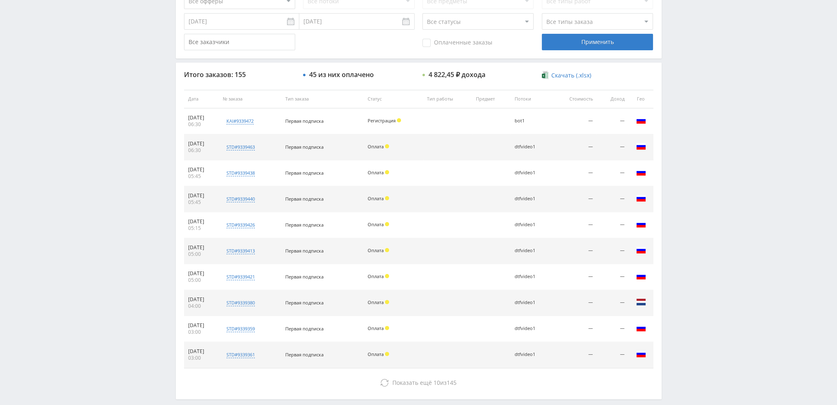
scroll to position [285, 0]
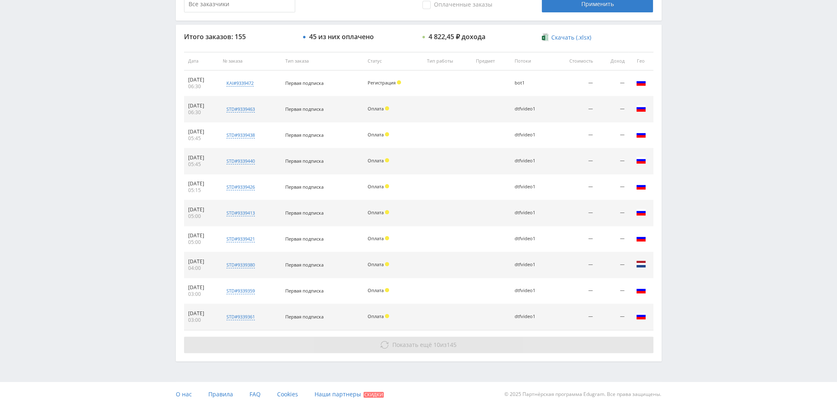
click at [405, 347] on span "Показать ещё" at bounding box center [412, 344] width 40 height 8
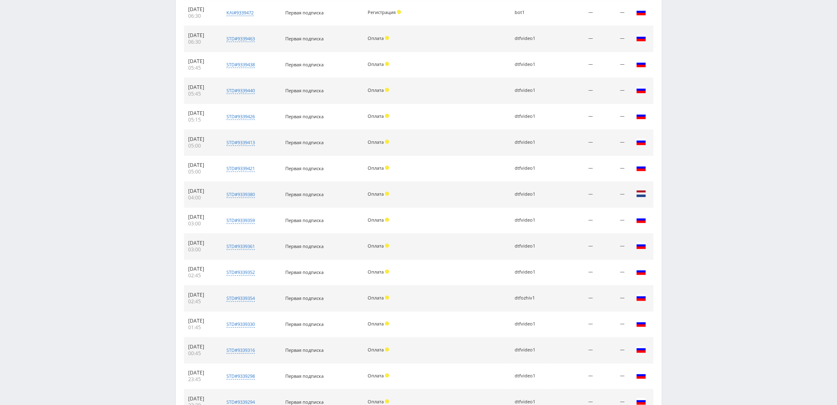
scroll to position [543, 0]
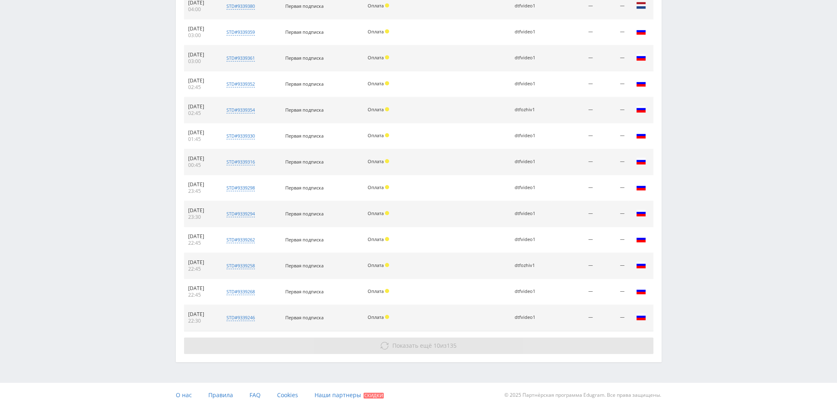
click at [408, 347] on button "Показать ещё 10 из 135" at bounding box center [418, 345] width 469 height 16
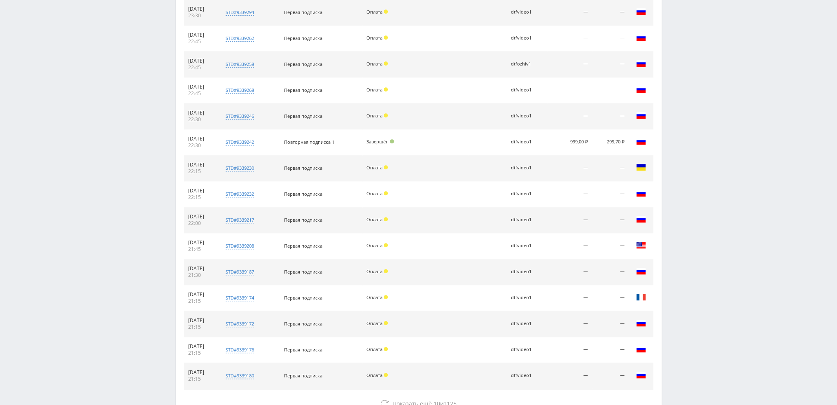
scroll to position [802, 0]
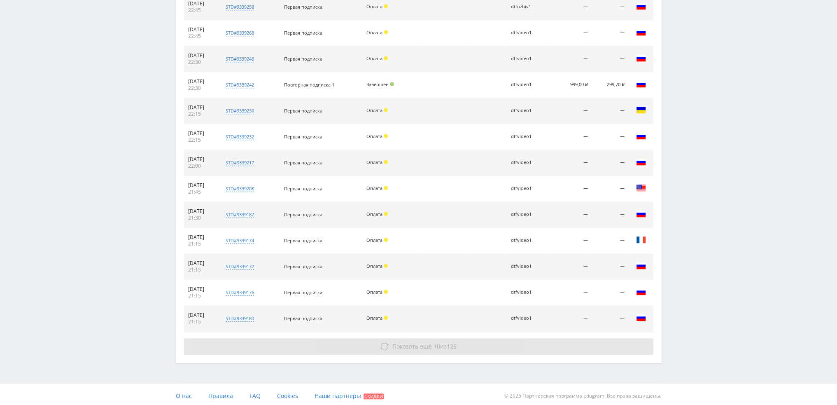
click at [411, 342] on span "Показать ещё" at bounding box center [412, 346] width 40 height 8
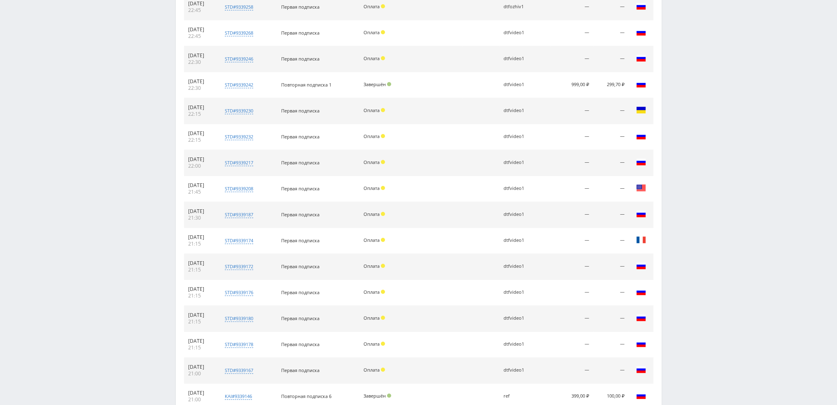
drag, startPoint x: 411, startPoint y: 342, endPoint x: 713, endPoint y: 118, distance: 375.8
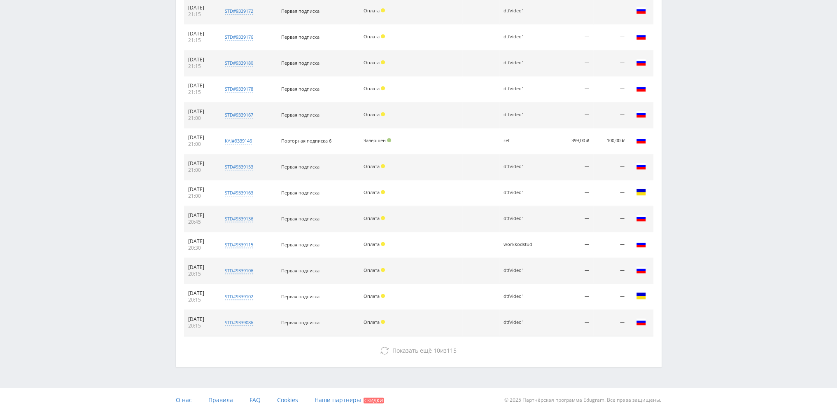
scroll to position [1060, 0]
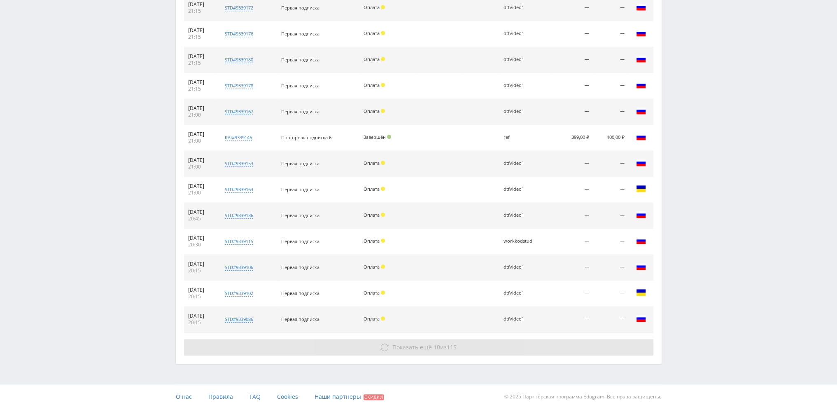
click at [501, 339] on button "Показать ещё 10 из 115" at bounding box center [418, 347] width 469 height 16
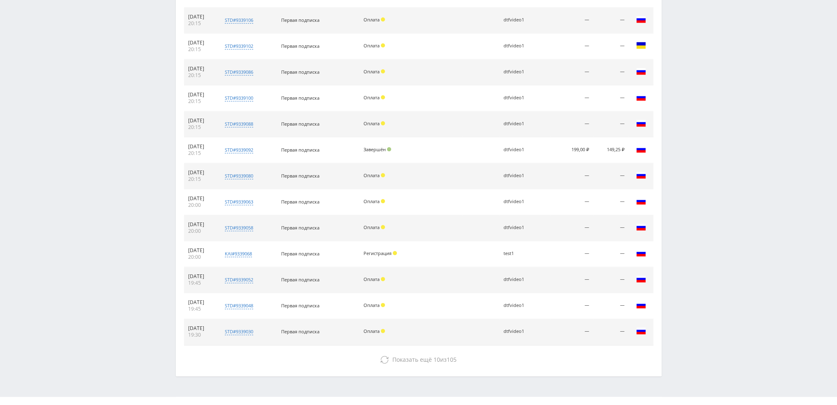
scroll to position [1307, 0]
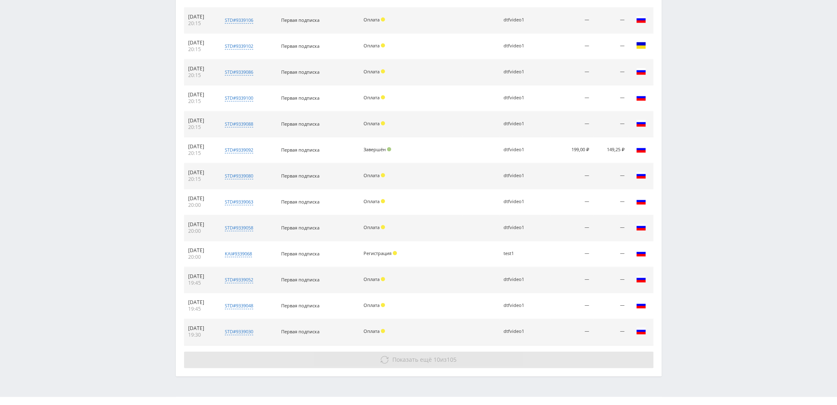
click at [406, 359] on button "Показать ещё 10 из 105" at bounding box center [418, 359] width 469 height 16
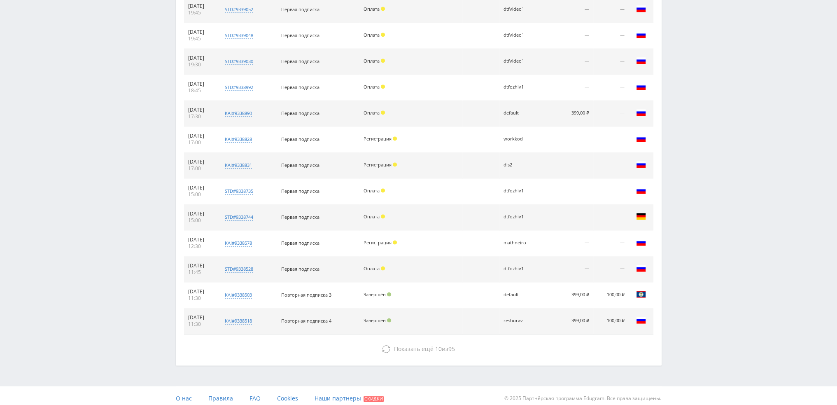
scroll to position [1578, 0]
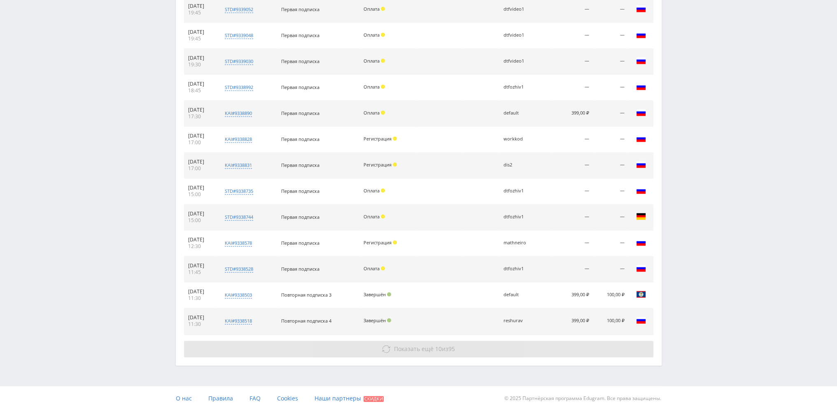
click at [394, 345] on span "Показать ещё" at bounding box center [414, 349] width 40 height 8
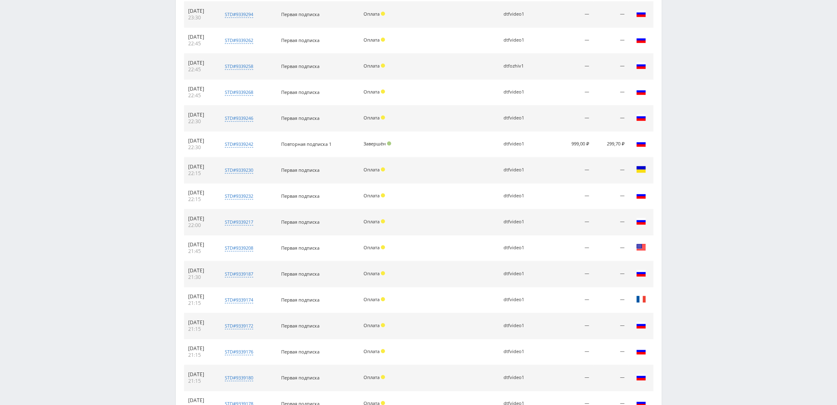
scroll to position [740, 0]
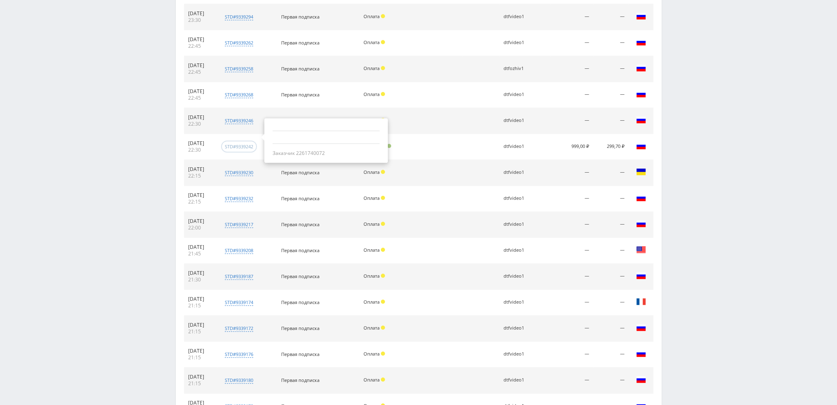
click at [248, 146] on div "std#9339242" at bounding box center [239, 146] width 28 height 6
click at [319, 152] on div "Заказчик 2261740072" at bounding box center [326, 153] width 107 height 7
copy div "2261740072"
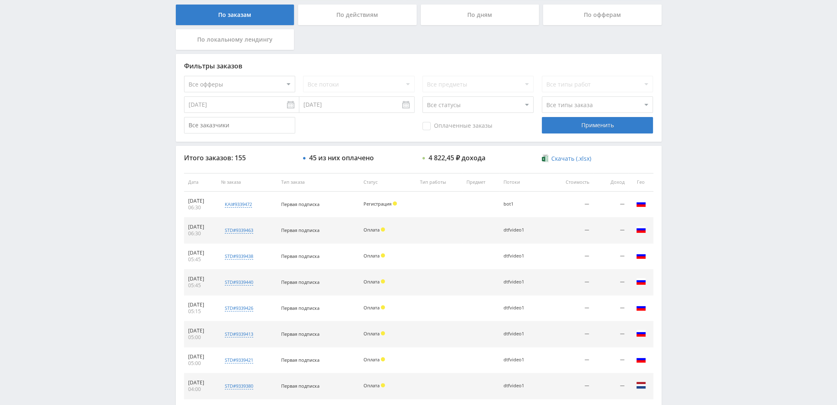
scroll to position [0, 0]
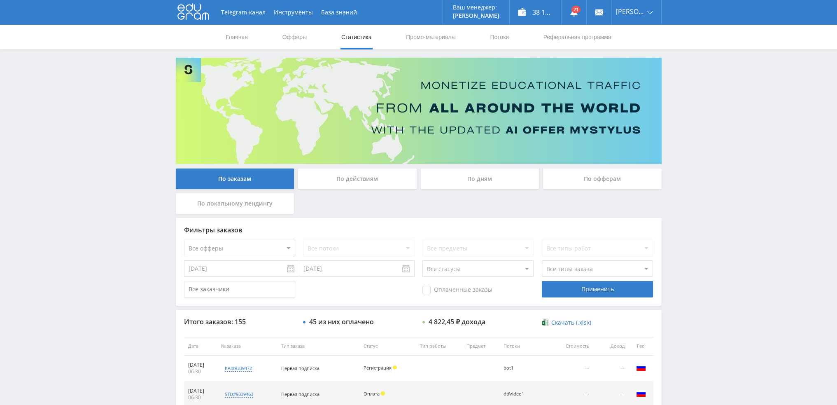
click at [476, 178] on div "По дням" at bounding box center [480, 178] width 119 height 21
click at [0, 0] on input "По дням" at bounding box center [0, 0] width 0 height 0
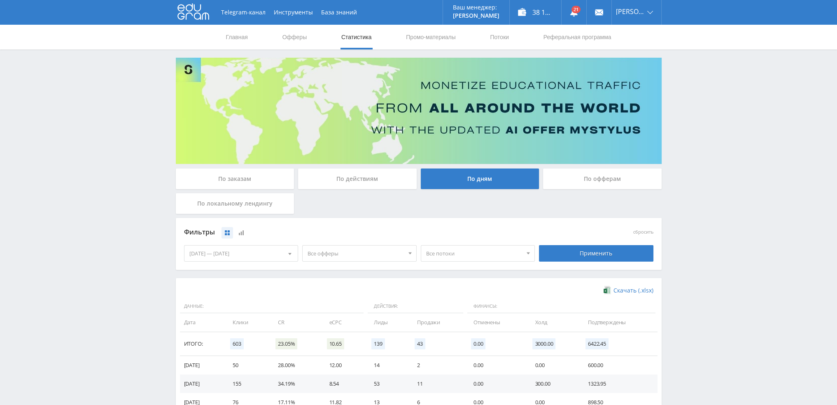
click at [362, 179] on div "По действиям" at bounding box center [357, 178] width 119 height 21
click at [0, 0] on input "По действиям" at bounding box center [0, 0] width 0 height 0
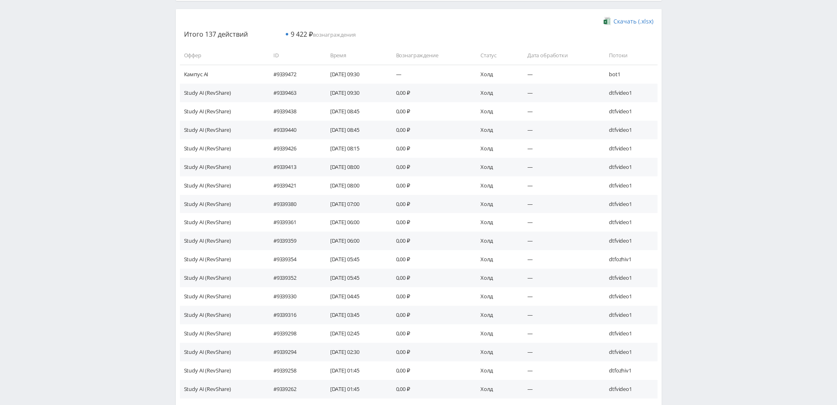
scroll to position [378, 0]
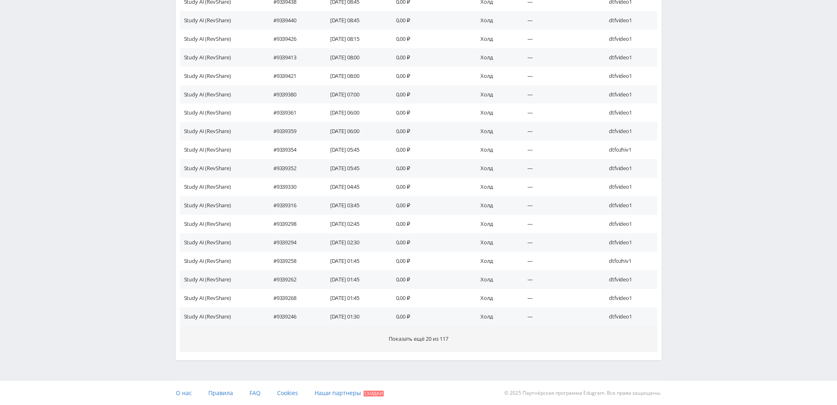
click at [404, 337] on span "Показать ещё 20 из 117" at bounding box center [419, 338] width 60 height 7
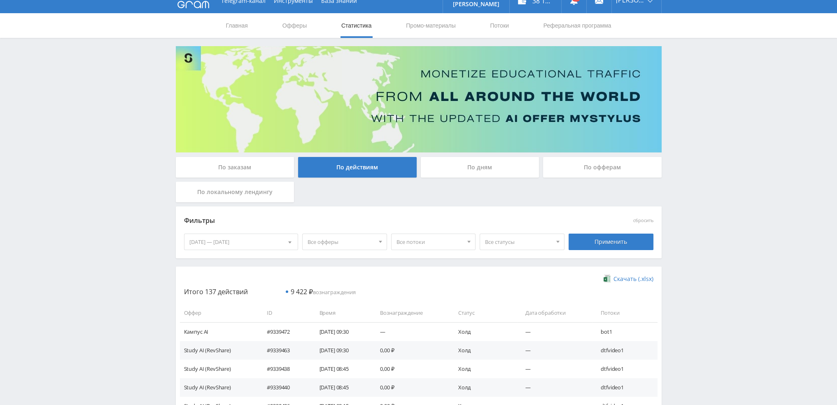
scroll to position [7, 0]
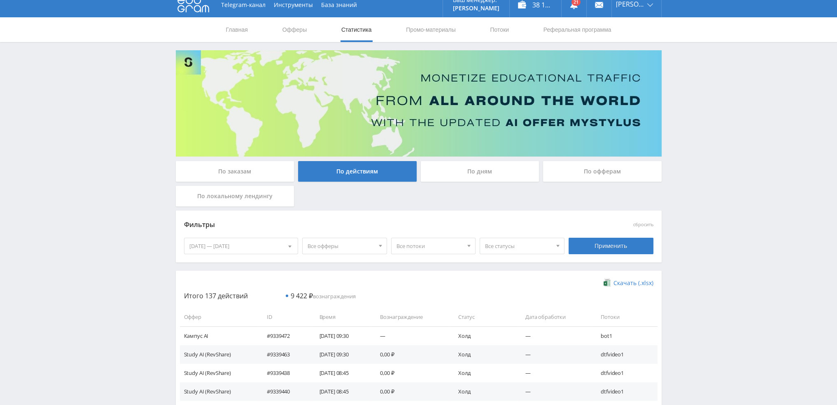
click at [500, 249] on span "Все статусы" at bounding box center [518, 246] width 67 height 16
click at [454, 251] on span "Все потоки" at bounding box center [429, 246] width 67 height 16
click at [344, 247] on span "Все офферы" at bounding box center [341, 246] width 67 height 16
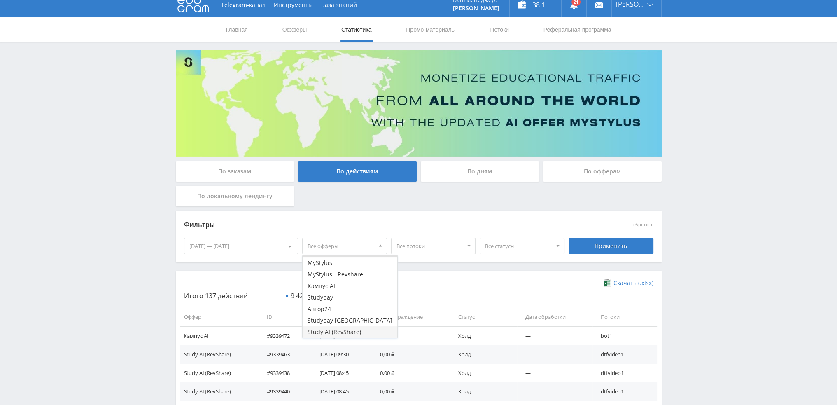
click at [331, 332] on button "Study AI (RevShare)" at bounding box center [350, 332] width 95 height 12
click at [595, 247] on div "Применить" at bounding box center [611, 246] width 85 height 16
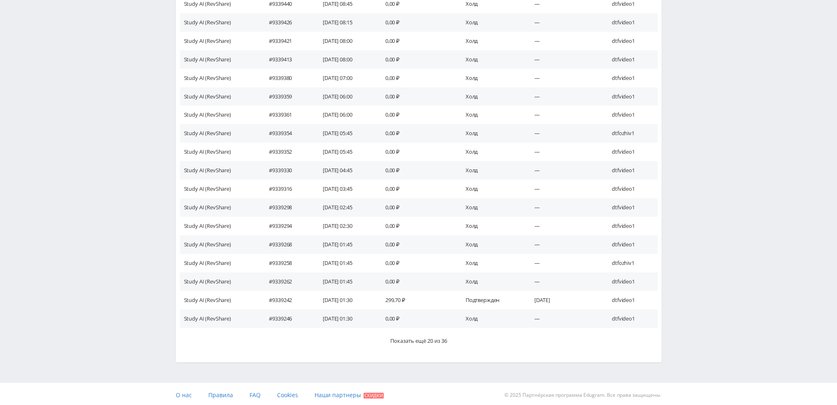
scroll to position [378, 0]
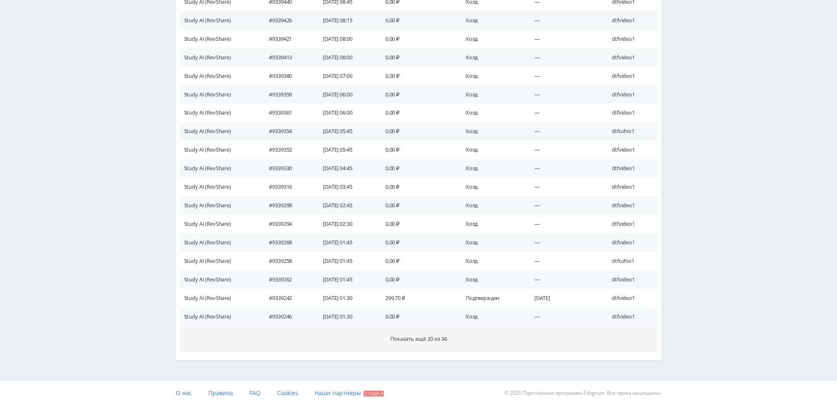
click at [443, 335] on span "Показать ещё 20 из 36" at bounding box center [418, 338] width 57 height 7
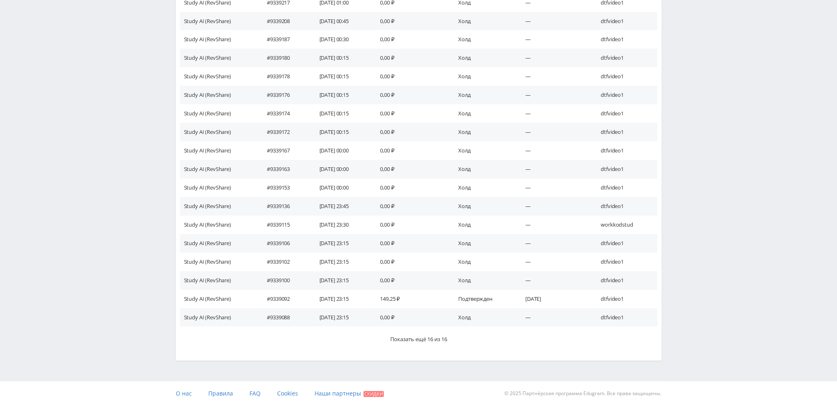
scroll to position [748, 0]
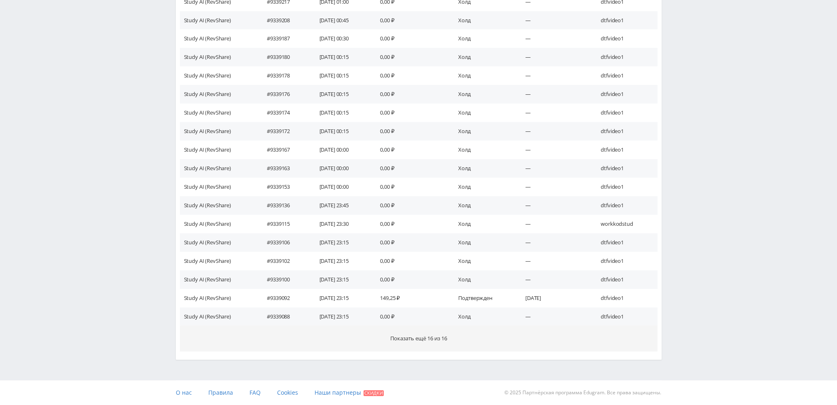
click at [439, 339] on span "Показать ещё 16 из 16" at bounding box center [418, 337] width 57 height 7
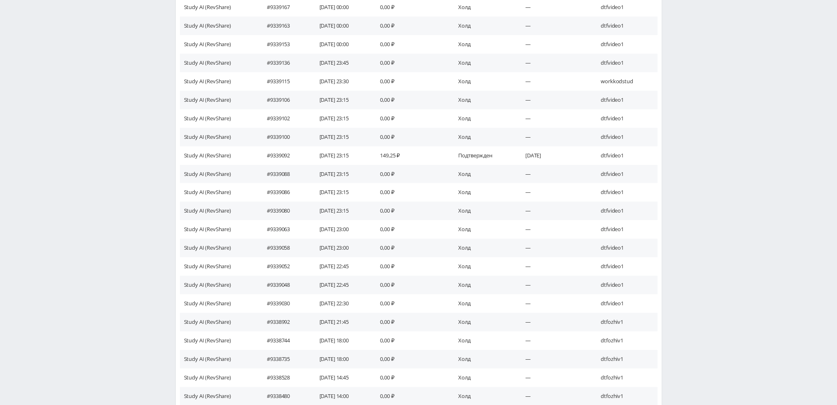
scroll to position [872, 0]
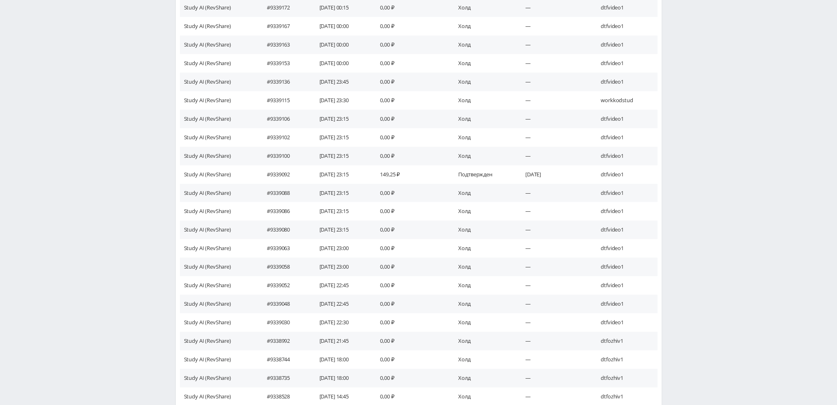
drag, startPoint x: 439, startPoint y: 339, endPoint x: 748, endPoint y: 269, distance: 316.1
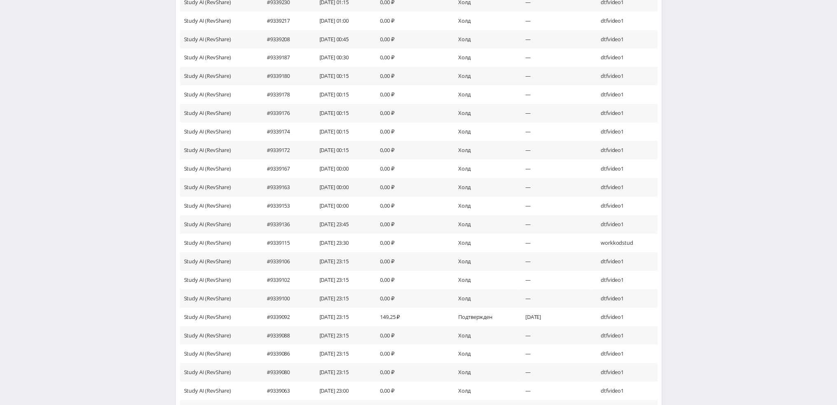
scroll to position [707, 0]
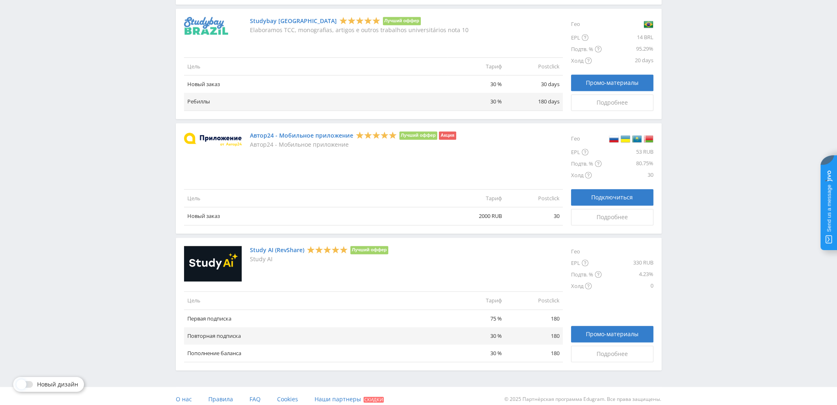
scroll to position [870, 0]
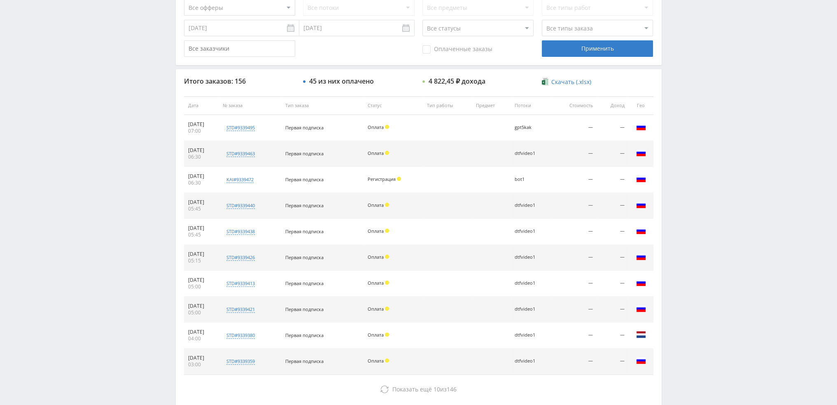
scroll to position [285, 0]
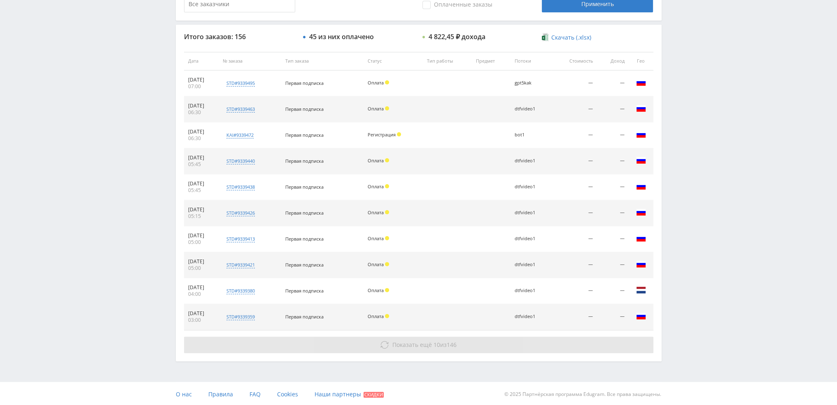
click at [413, 341] on span "Показать ещё" at bounding box center [412, 344] width 40 height 8
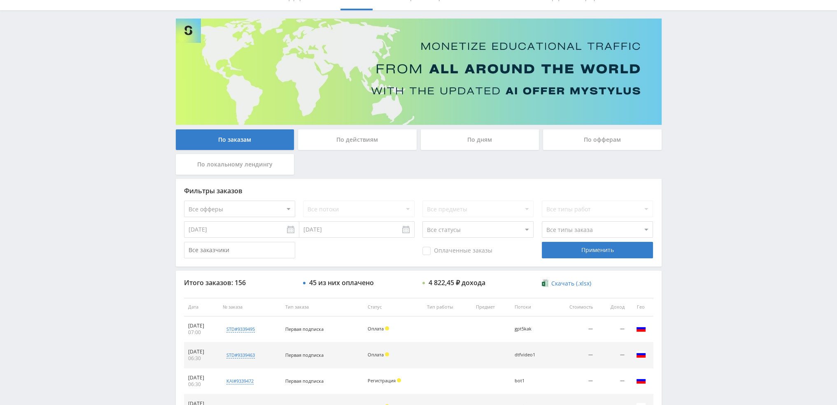
scroll to position [38, 0]
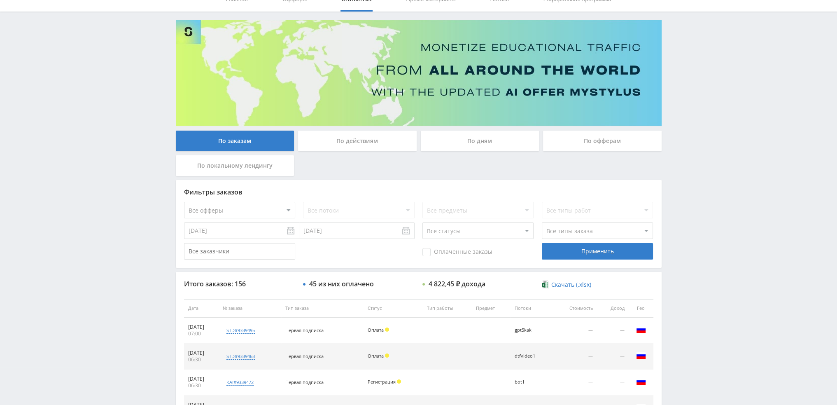
click at [443, 138] on div "По дням" at bounding box center [480, 141] width 119 height 21
click at [0, 0] on input "По дням" at bounding box center [0, 0] width 0 height 0
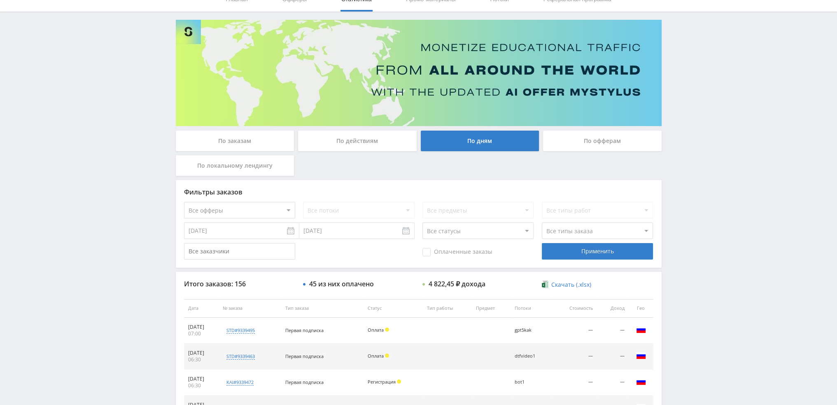
scroll to position [0, 0]
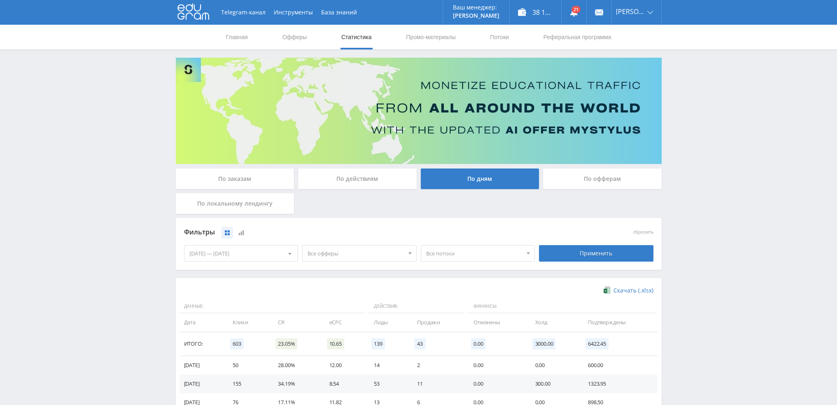
click at [350, 177] on div "По действиям" at bounding box center [357, 178] width 119 height 21
click at [0, 0] on input "По действиям" at bounding box center [0, 0] width 0 height 0
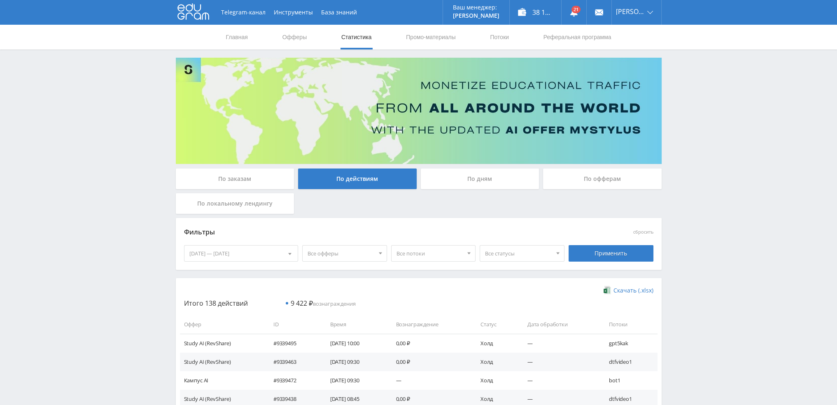
click at [247, 177] on div "По заказам" at bounding box center [235, 178] width 119 height 21
click at [0, 0] on input "По заказам" at bounding box center [0, 0] width 0 height 0
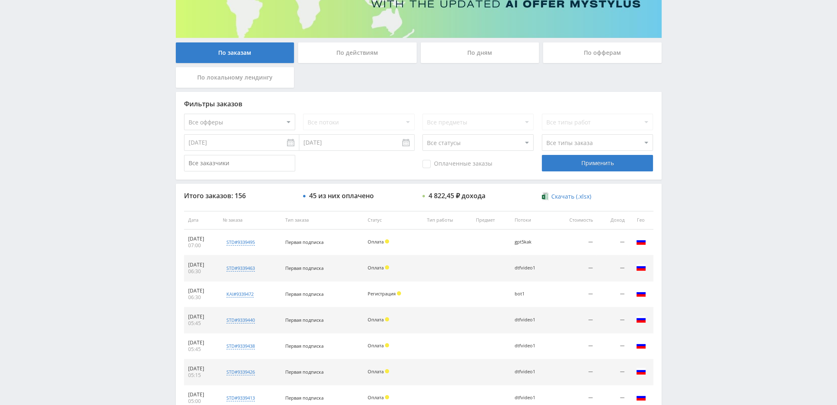
scroll to position [165, 0]
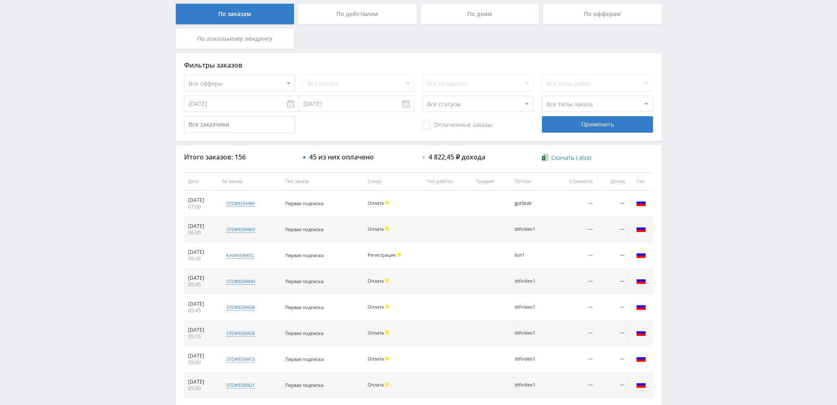
click at [231, 84] on select "Все офферы MyStylus MyStylus - Revshare Кампус AI Studybay Автор24 Studybay Bra…" at bounding box center [239, 83] width 111 height 16
select select "376"
click at [594, 120] on div "Применить" at bounding box center [597, 124] width 111 height 16
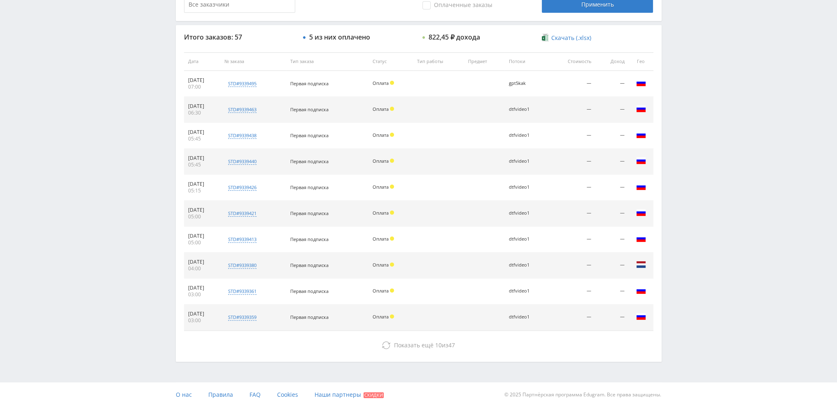
scroll to position [285, 0]
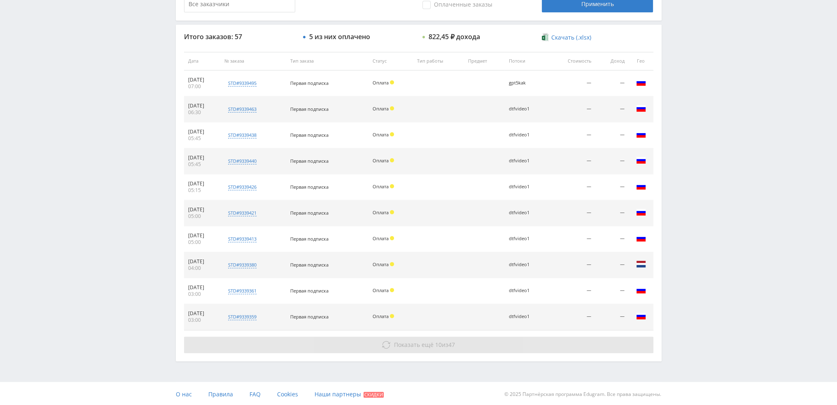
click at [397, 344] on span "Показать ещё" at bounding box center [414, 344] width 40 height 8
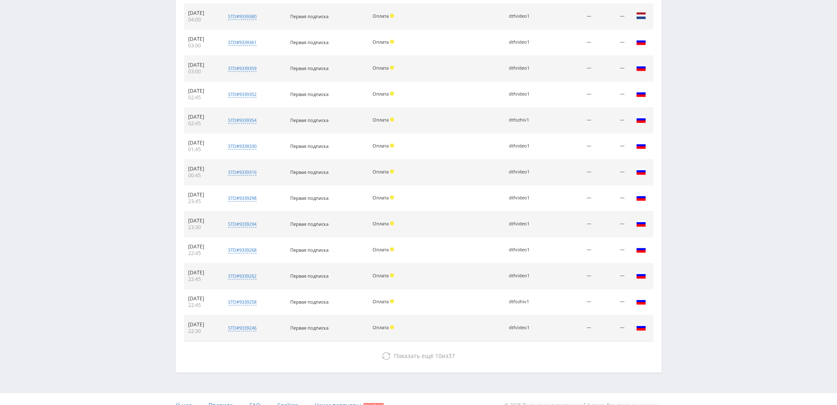
scroll to position [543, 0]
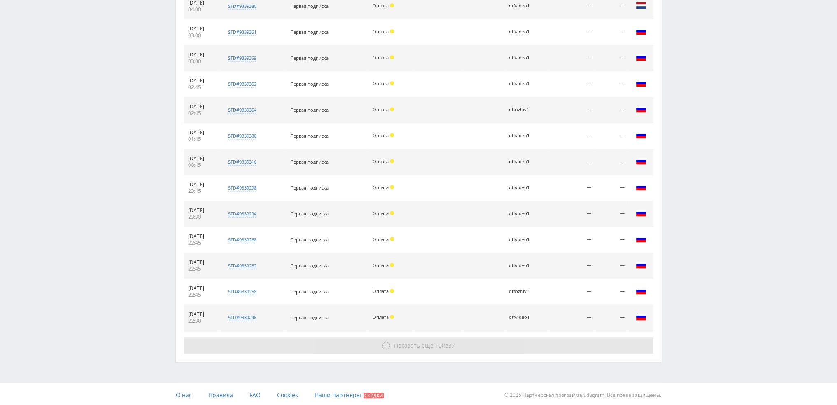
click at [415, 341] on span "Показать ещё" at bounding box center [414, 345] width 40 height 8
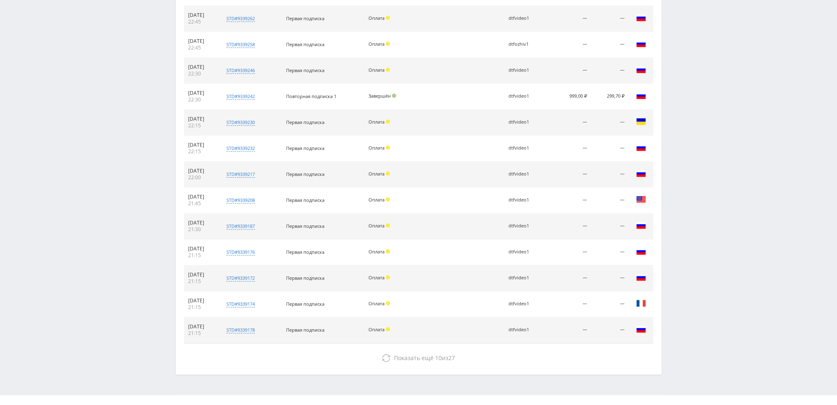
scroll to position [802, 0]
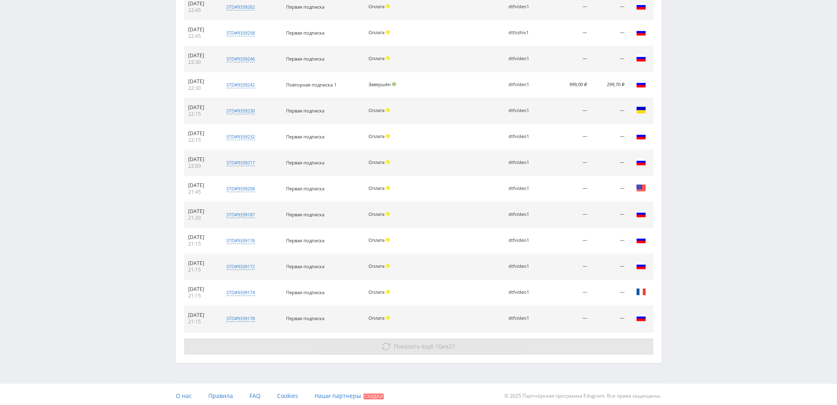
click at [446, 342] on span "Показать ещё 10 из 27" at bounding box center [424, 346] width 61 height 8
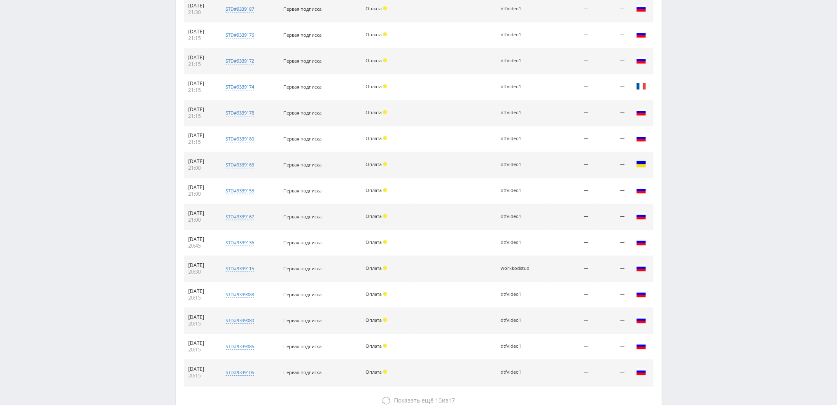
scroll to position [1049, 0]
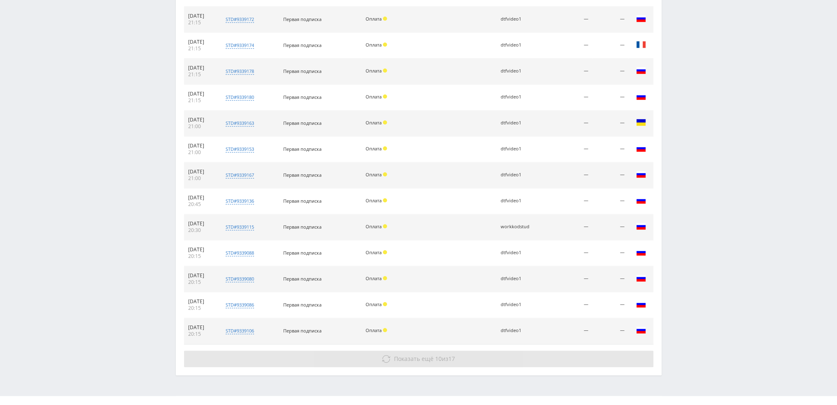
click at [417, 357] on span "Показать ещё" at bounding box center [414, 358] width 40 height 8
click at [418, 354] on span "Показать ещё" at bounding box center [414, 358] width 40 height 8
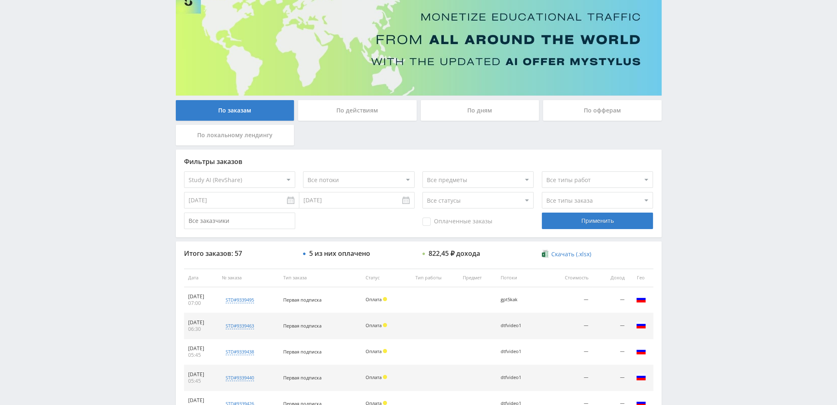
scroll to position [165, 0]
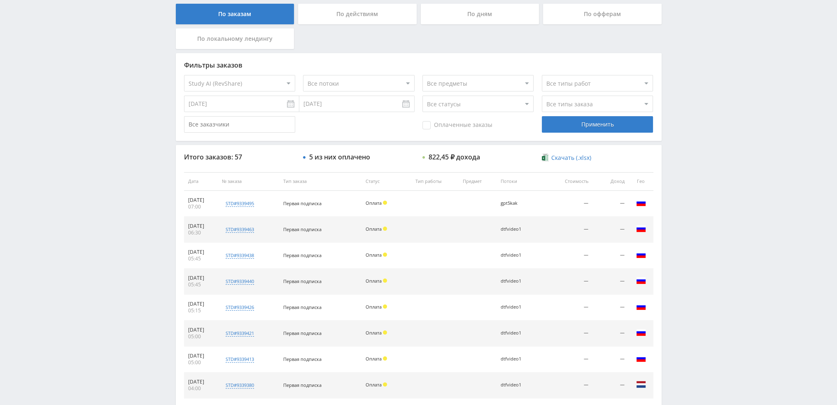
click at [566, 158] on span "Скачать (.xlsx)" at bounding box center [571, 157] width 40 height 7
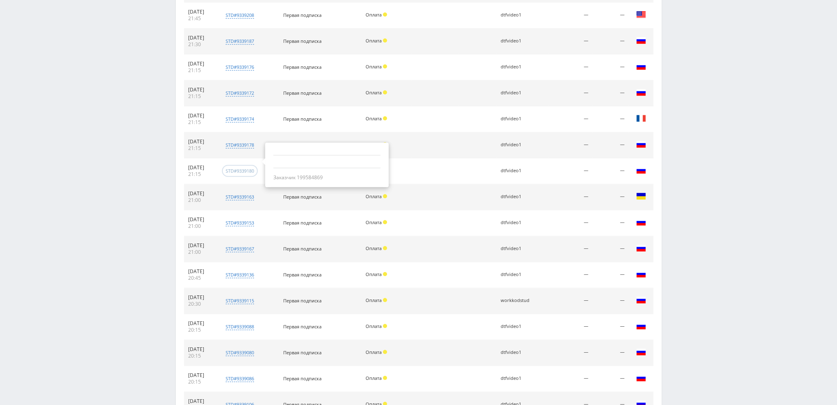
scroll to position [988, 0]
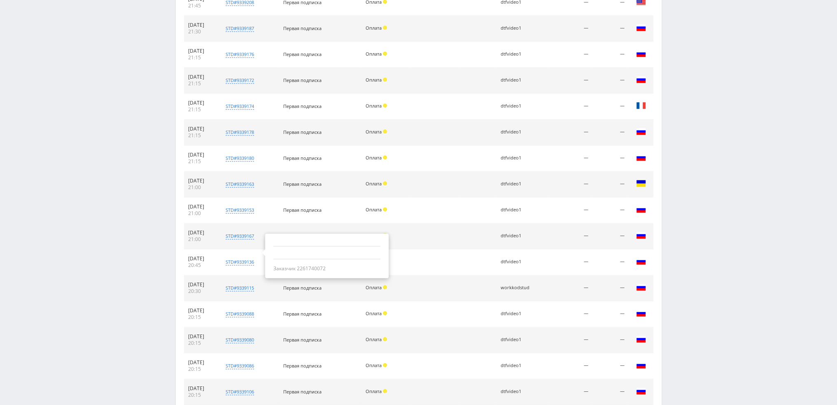
drag, startPoint x: 334, startPoint y: 266, endPoint x: 313, endPoint y: 266, distance: 21.4
click at [313, 266] on div "Заказчик 2261740072" at bounding box center [326, 268] width 107 height 7
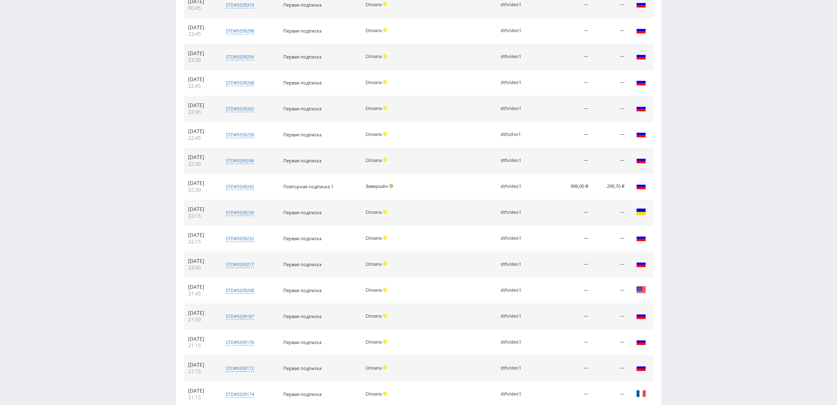
scroll to position [700, 0]
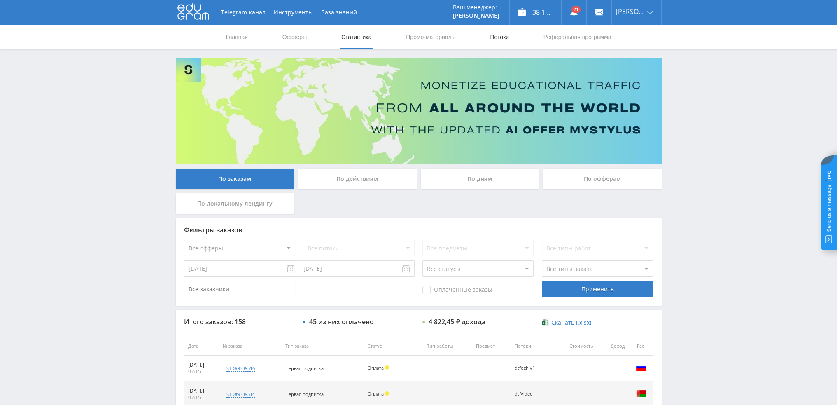
click at [501, 38] on link "Потоки" at bounding box center [499, 37] width 21 height 25
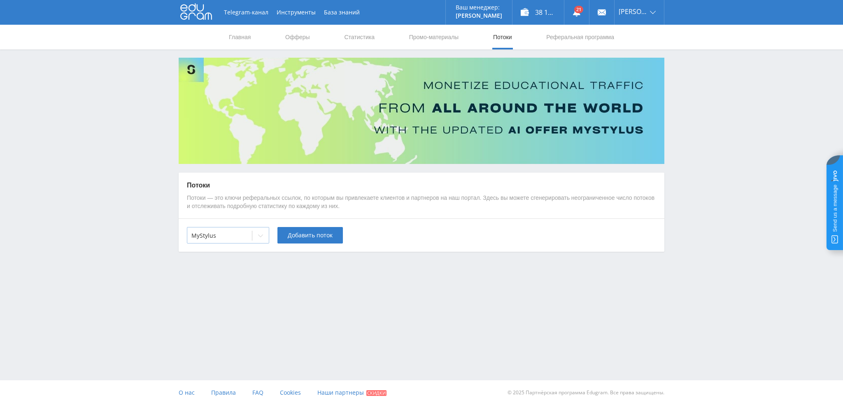
click at [228, 235] on div at bounding box center [219, 235] width 56 height 8
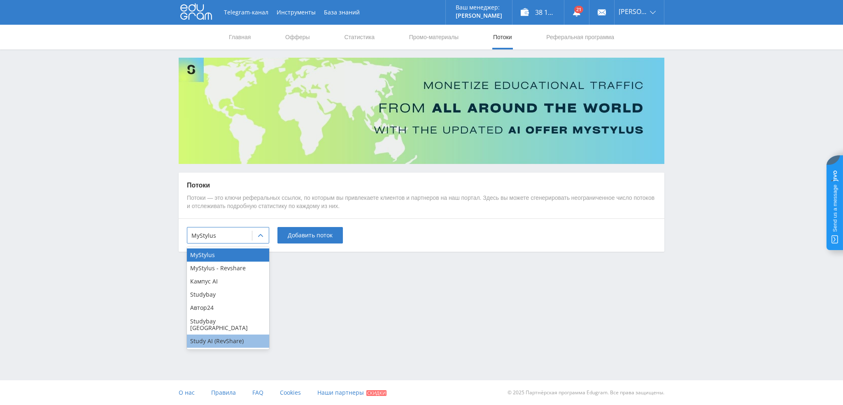
click at [217, 334] on div "Study AI (RevShare)" at bounding box center [228, 340] width 82 height 13
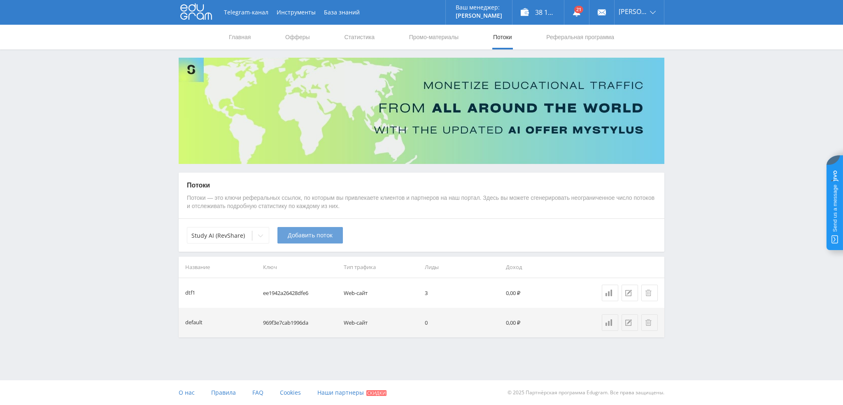
click at [288, 240] on button "Добавить поток" at bounding box center [309, 235] width 65 height 16
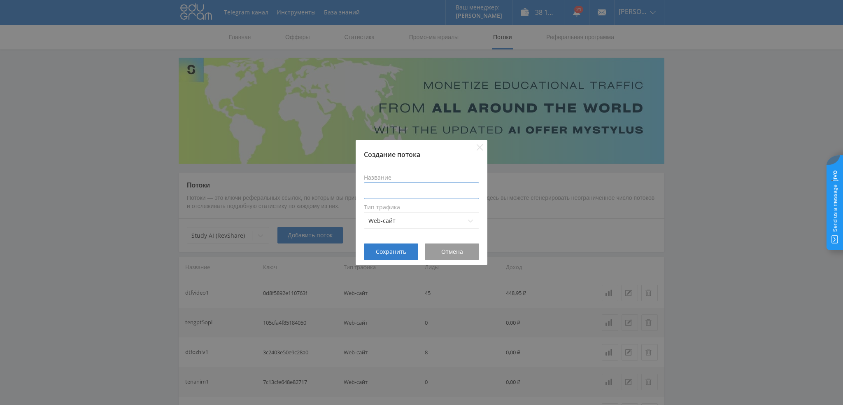
click at [403, 193] on input at bounding box center [421, 190] width 115 height 16
type input "k"
type input "s"
click at [433, 253] on button "Отмена" at bounding box center [452, 251] width 54 height 16
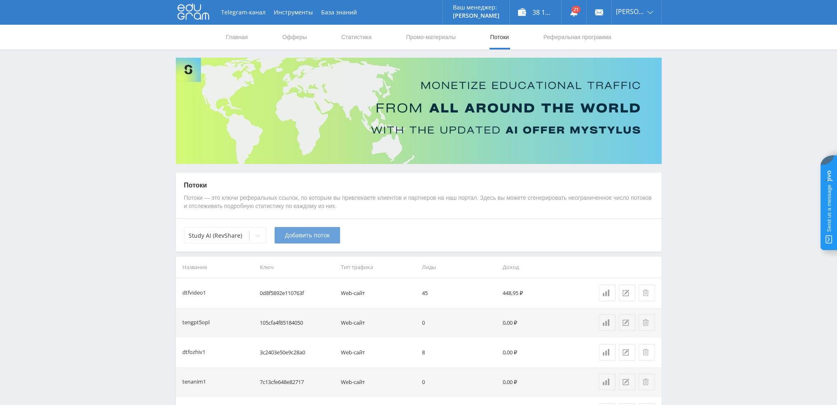
click at [308, 234] on span "Добавить поток" at bounding box center [307, 235] width 45 height 7
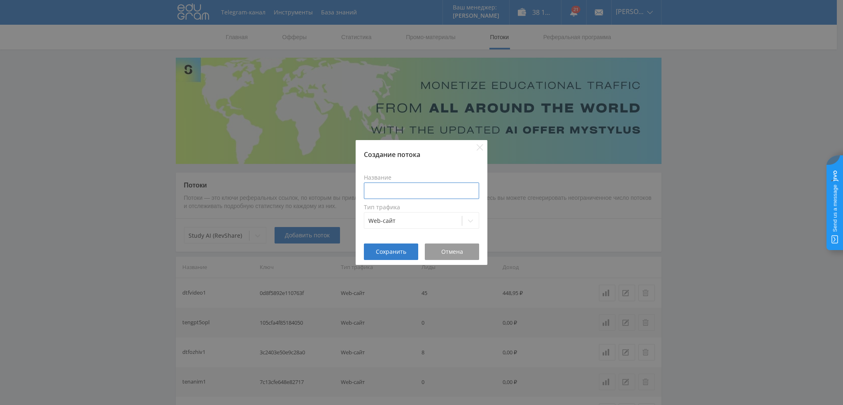
click at [405, 191] on input at bounding box center [421, 190] width 115 height 16
type input "ц"
type input "workkod2"
click at [392, 252] on span "Сохранить" at bounding box center [391, 251] width 30 height 7
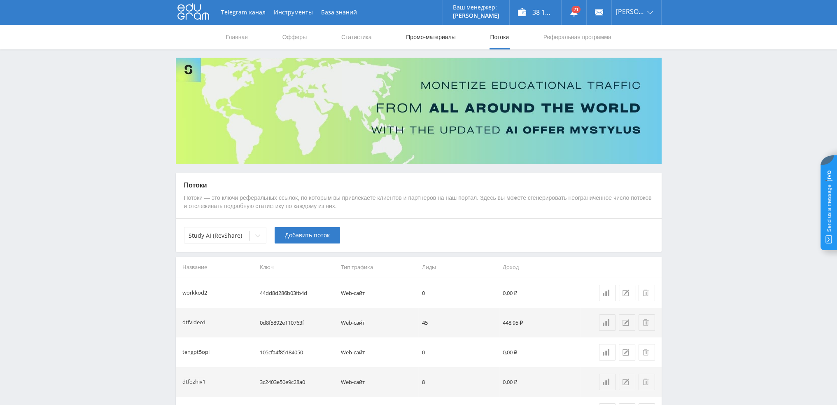
click at [422, 38] on link "Промо-материалы" at bounding box center [430, 37] width 51 height 25
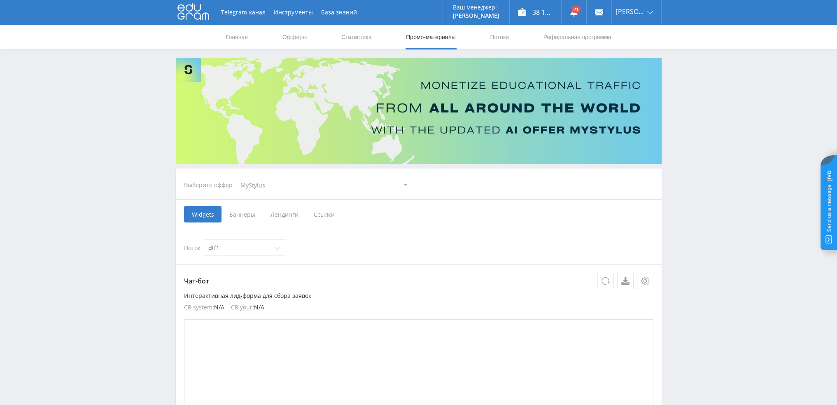
drag, startPoint x: 298, startPoint y: 185, endPoint x: 291, endPoint y: 191, distance: 9.3
click at [298, 185] on select "MyStylus MyStylus - Revshare Кампус AI Studybay Автор24 Studybay Brazil Study A…" at bounding box center [324, 185] width 176 height 16
select select "376"
click at [236, 177] on select "MyStylus MyStylus - Revshare Кампус AI Studybay Автор24 Studybay Brazil Study A…" at bounding box center [324, 185] width 176 height 16
select select "376"
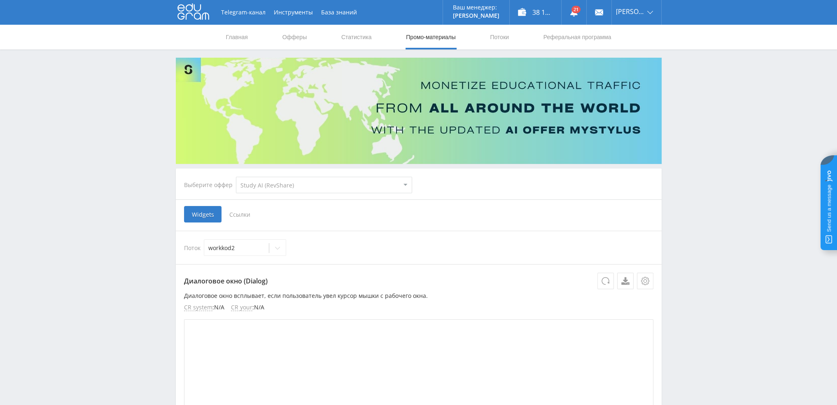
click at [244, 214] on span "Ссылки" at bounding box center [239, 214] width 37 height 16
click at [0, 0] on input "Ссылки" at bounding box center [0, 0] width 0 height 0
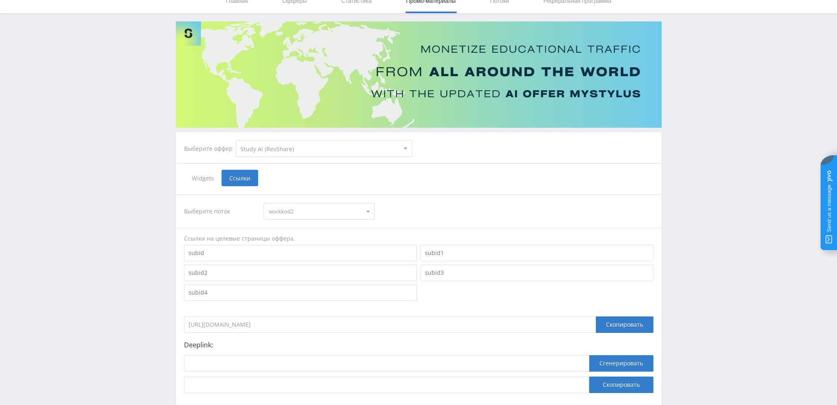
scroll to position [90, 0]
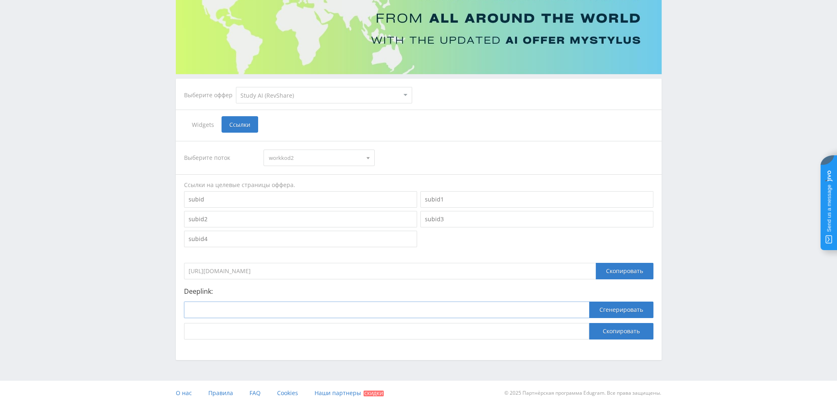
drag, startPoint x: 254, startPoint y: 313, endPoint x: 460, endPoint y: 316, distance: 206.3
click at [256, 313] on input at bounding box center [386, 309] width 405 height 16
paste input "https://study24.ai/chat/code_generator"
type input "https://study24.ai/chat/code_generator"
click at [630, 312] on button "Сгенерировать" at bounding box center [621, 309] width 64 height 16
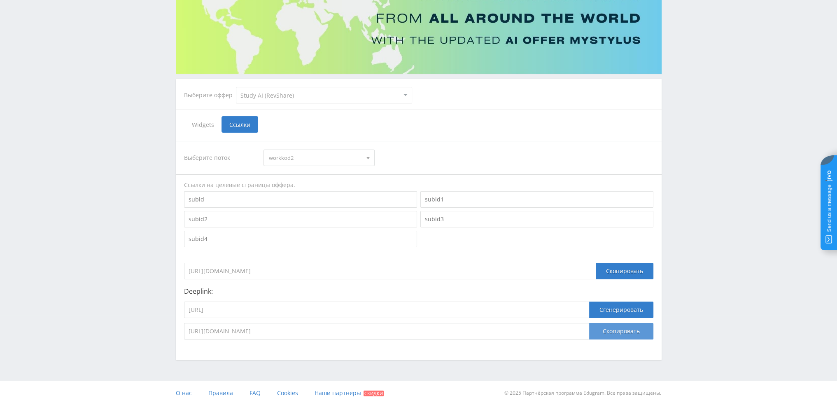
click at [619, 333] on button "Скопировать" at bounding box center [621, 331] width 64 height 16
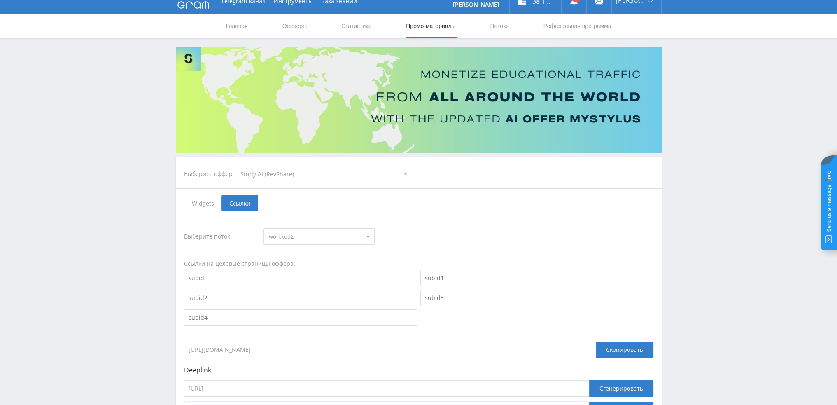
scroll to position [0, 0]
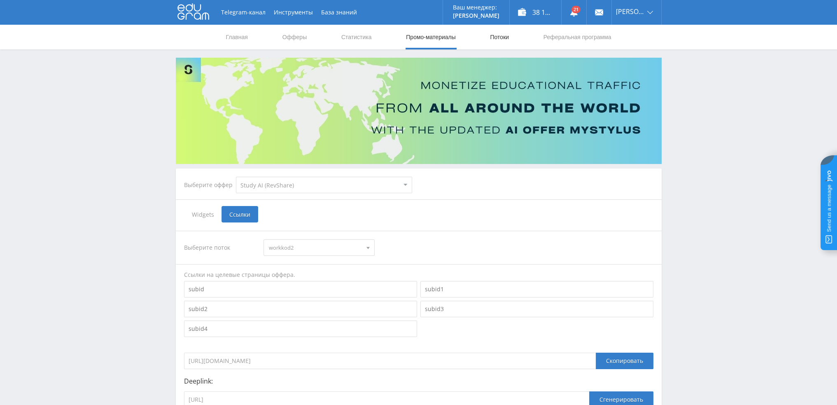
click at [506, 37] on link "Потоки" at bounding box center [499, 37] width 21 height 25
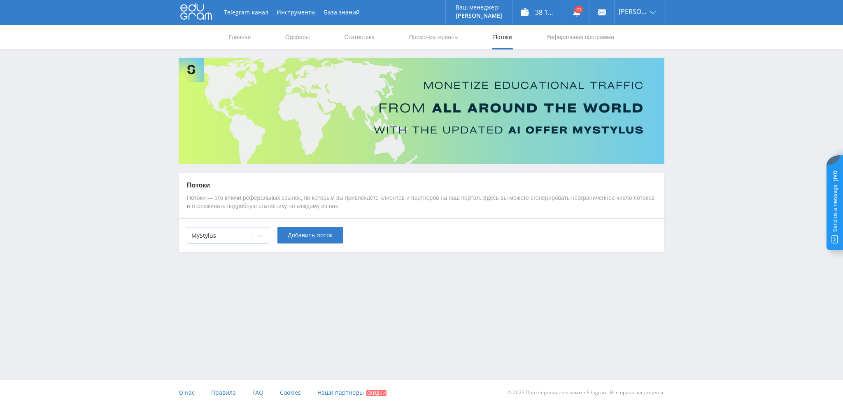
drag, startPoint x: 247, startPoint y: 227, endPoint x: 244, endPoint y: 233, distance: 6.4
click at [247, 227] on div "MyStylus" at bounding box center [228, 235] width 82 height 16
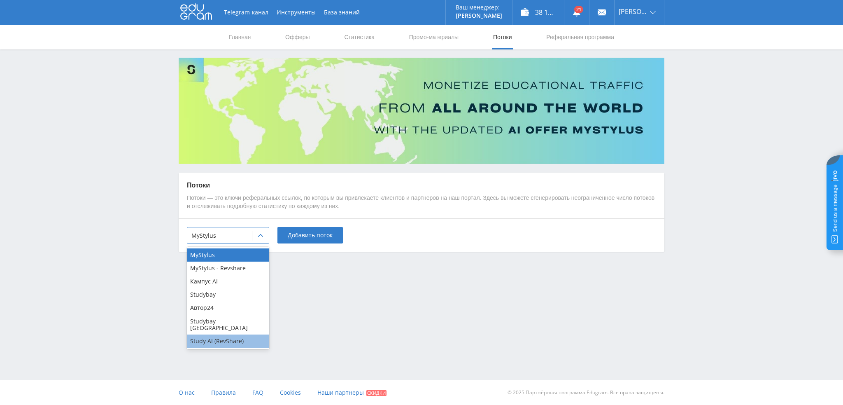
click at [224, 334] on div "Study AI (RevShare)" at bounding box center [228, 340] width 82 height 13
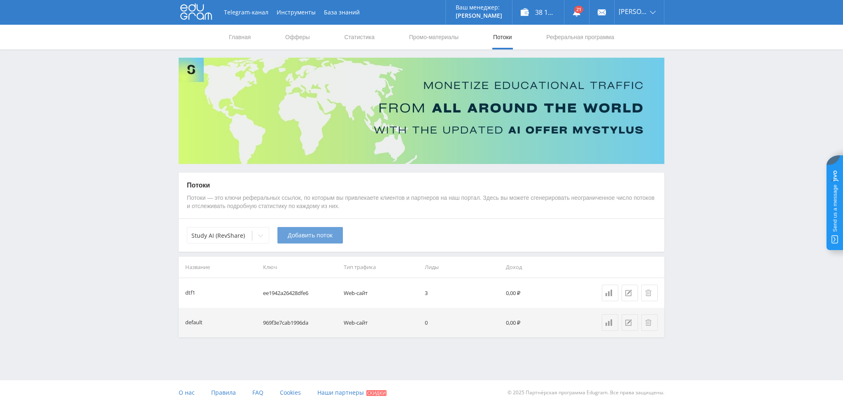
click at [318, 232] on span "Добавить поток" at bounding box center [310, 235] width 45 height 7
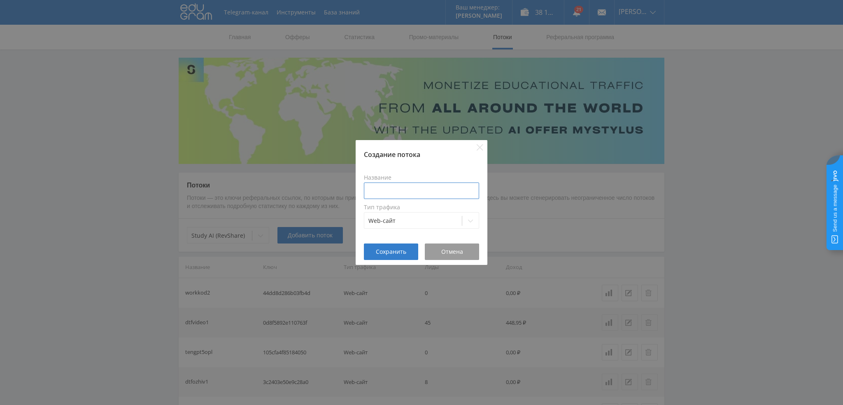
click at [406, 193] on input at bounding box center [421, 190] width 115 height 16
type input "в"
type input "dtfkodstud2"
click at [389, 253] on span "Сохранить" at bounding box center [391, 251] width 30 height 7
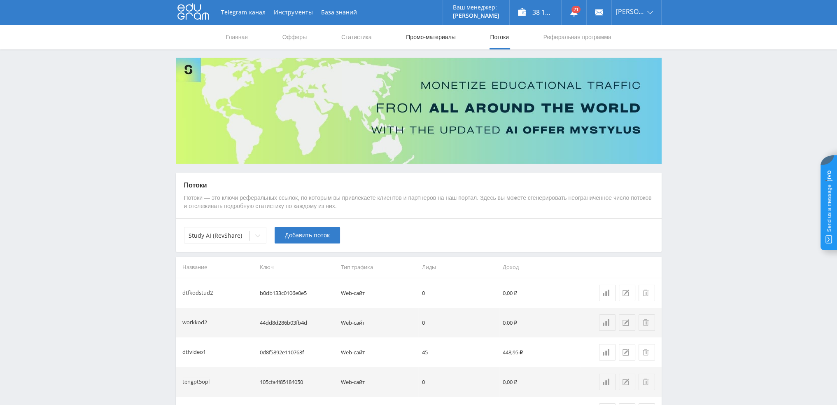
click at [413, 34] on link "Промо-материалы" at bounding box center [430, 37] width 51 height 25
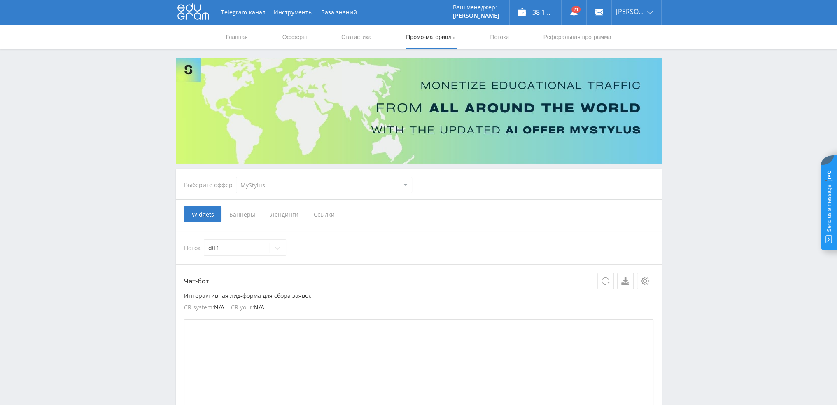
click at [270, 187] on select "MyStylus MyStylus - Revshare Кампус AI Studybay Автор24 Studybay Brazil Study A…" at bounding box center [324, 185] width 176 height 16
select select "376"
click at [236, 177] on select "MyStylus MyStylus - Revshare Кампус AI Studybay Автор24 Studybay Brazil Study A…" at bounding box center [324, 185] width 176 height 16
select select "376"
click at [244, 218] on span "Ссылки" at bounding box center [239, 214] width 37 height 16
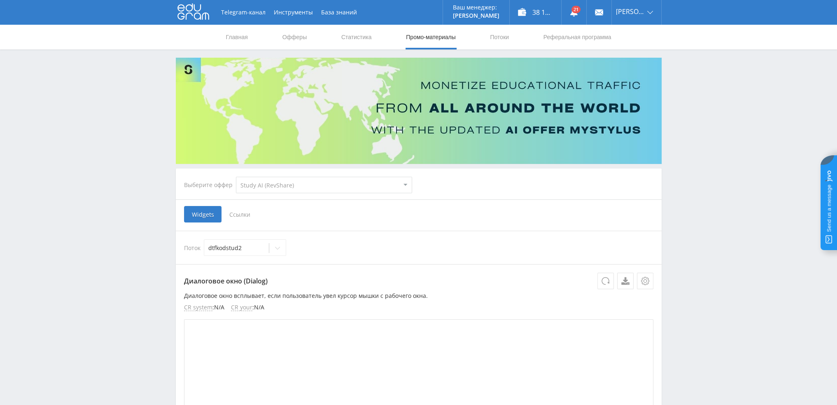
click at [0, 0] on input "Ссылки" at bounding box center [0, 0] width 0 height 0
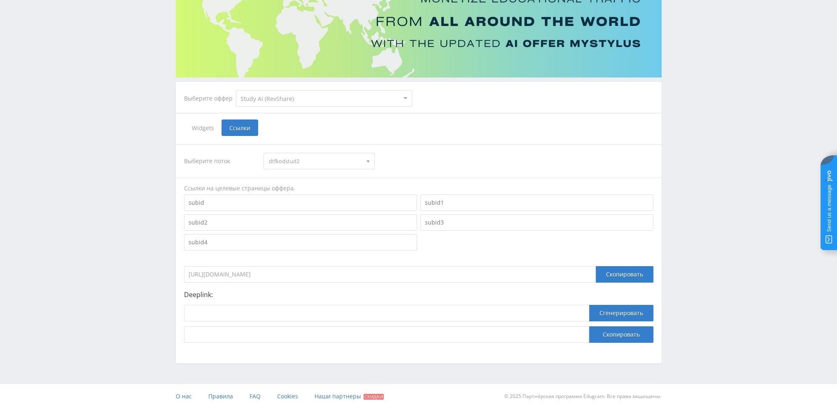
scroll to position [90, 0]
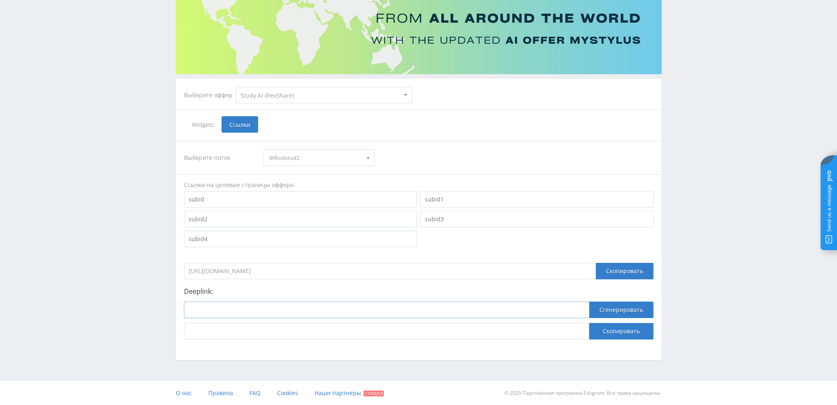
click at [282, 310] on input at bounding box center [386, 309] width 405 height 16
paste input "https://study24.ai/chat/code_generator"
type input "https://study24.ai/chat/code_generator"
click at [637, 309] on button "Сгенерировать" at bounding box center [621, 309] width 64 height 16
drag, startPoint x: 523, startPoint y: 335, endPoint x: 150, endPoint y: 336, distance: 373.0
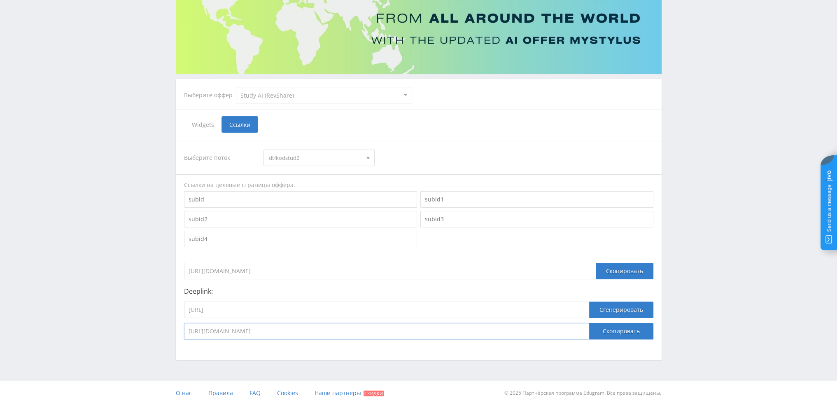
click at [150, 336] on div "Telegram-канал Инструменты База знаний Ваш менеджер: Valeria Valeria Online @va…" at bounding box center [418, 157] width 837 height 495
drag, startPoint x: 107, startPoint y: 127, endPoint x: 283, endPoint y: 59, distance: 189.0
click at [107, 127] on div "Telegram-канал Инструменты База знаний Ваш менеджер: Valeria Valeria Online @va…" at bounding box center [418, 157] width 837 height 495
click at [629, 329] on button "Скопировать" at bounding box center [621, 331] width 64 height 16
click at [625, 331] on button "Скопировать" at bounding box center [621, 331] width 64 height 16
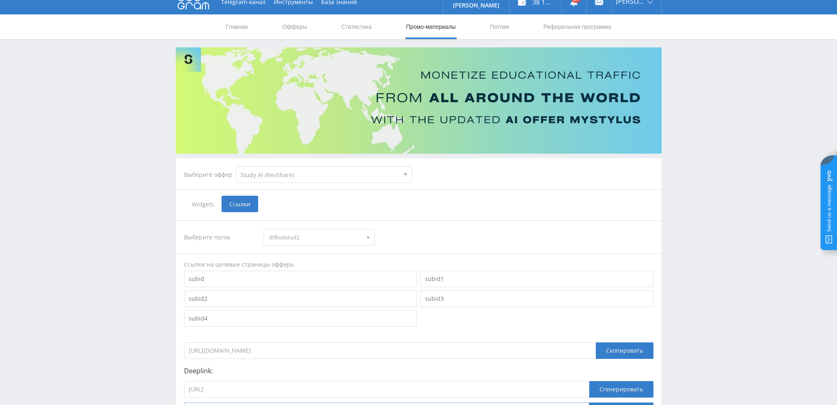
scroll to position [0, 0]
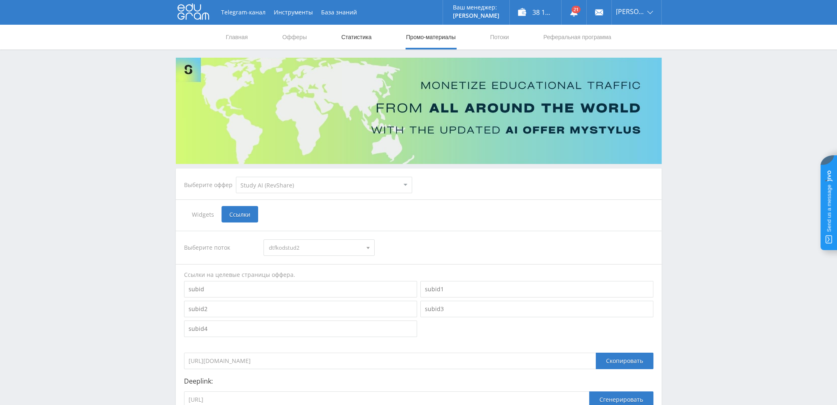
click at [341, 40] on link "Статистика" at bounding box center [356, 37] width 32 height 25
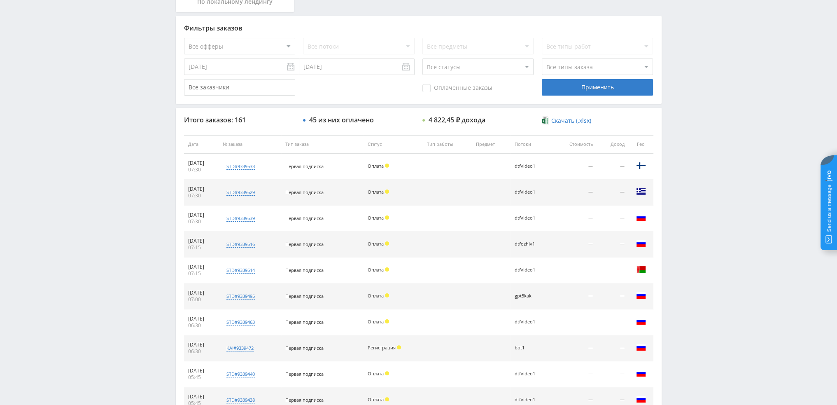
scroll to position [247, 0]
